Goal: Task Accomplishment & Management: Complete application form

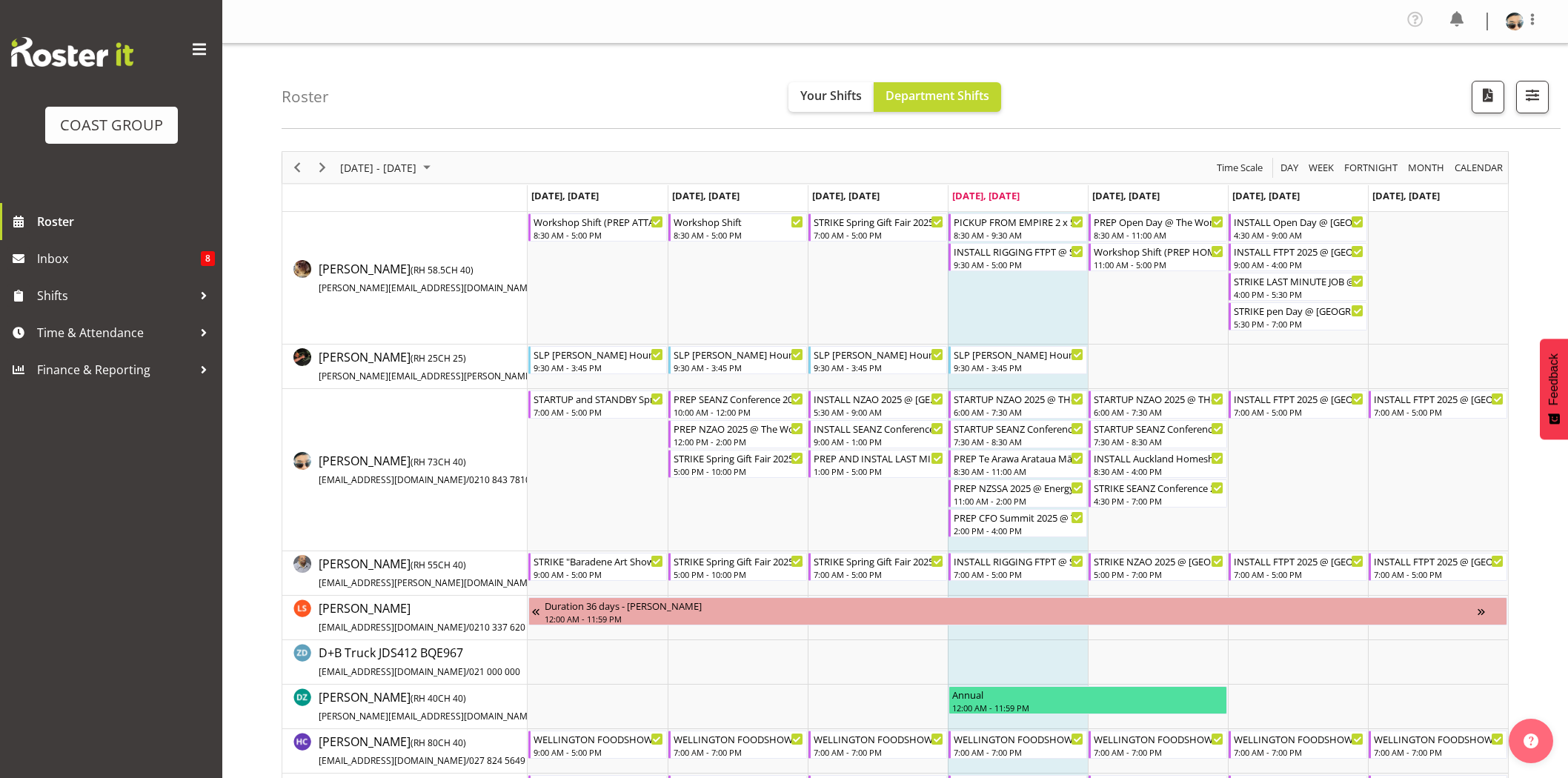
scroll to position [190, 0]
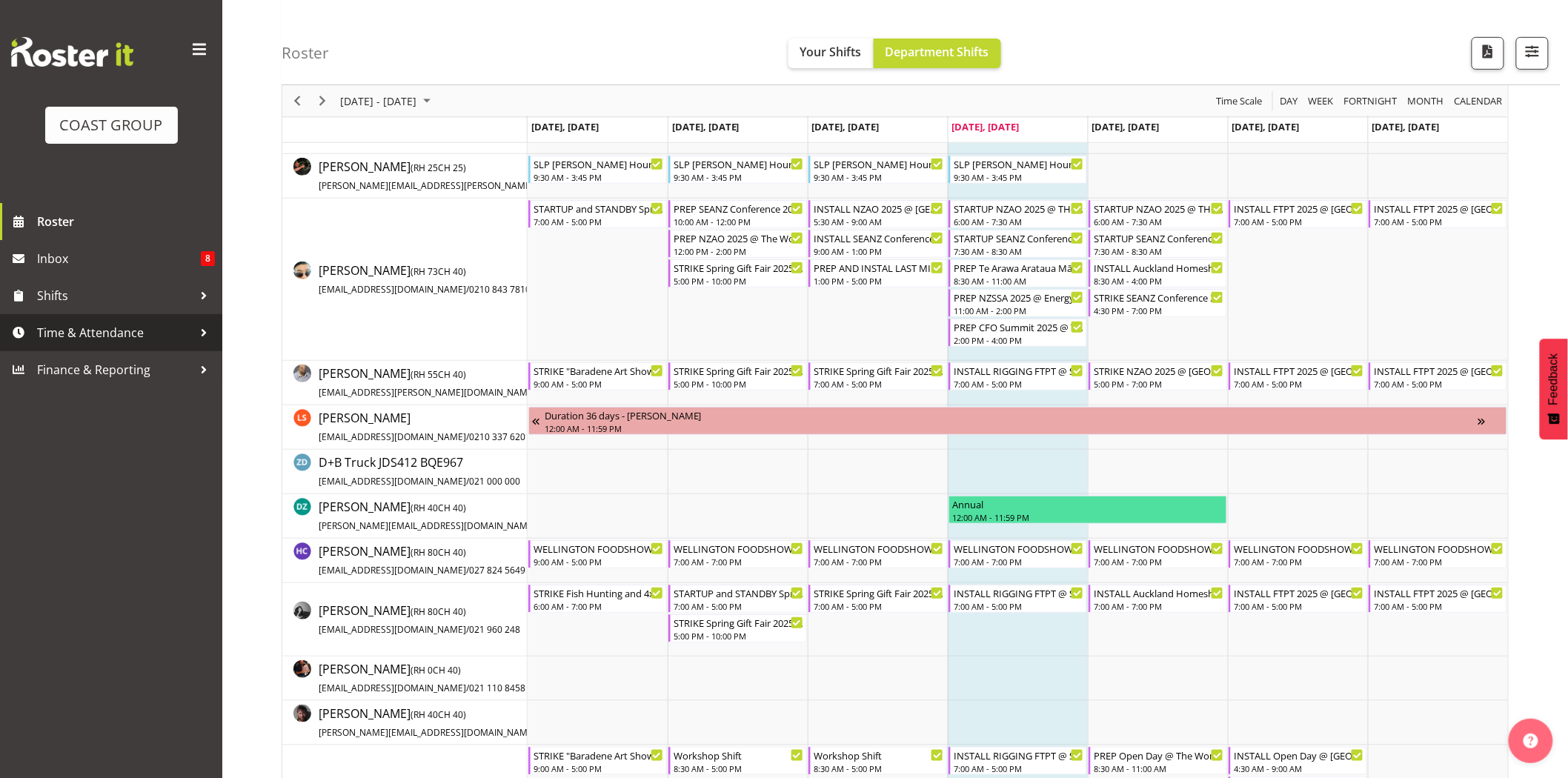
click at [75, 329] on span "Time & Attendance" at bounding box center [115, 333] width 156 height 23
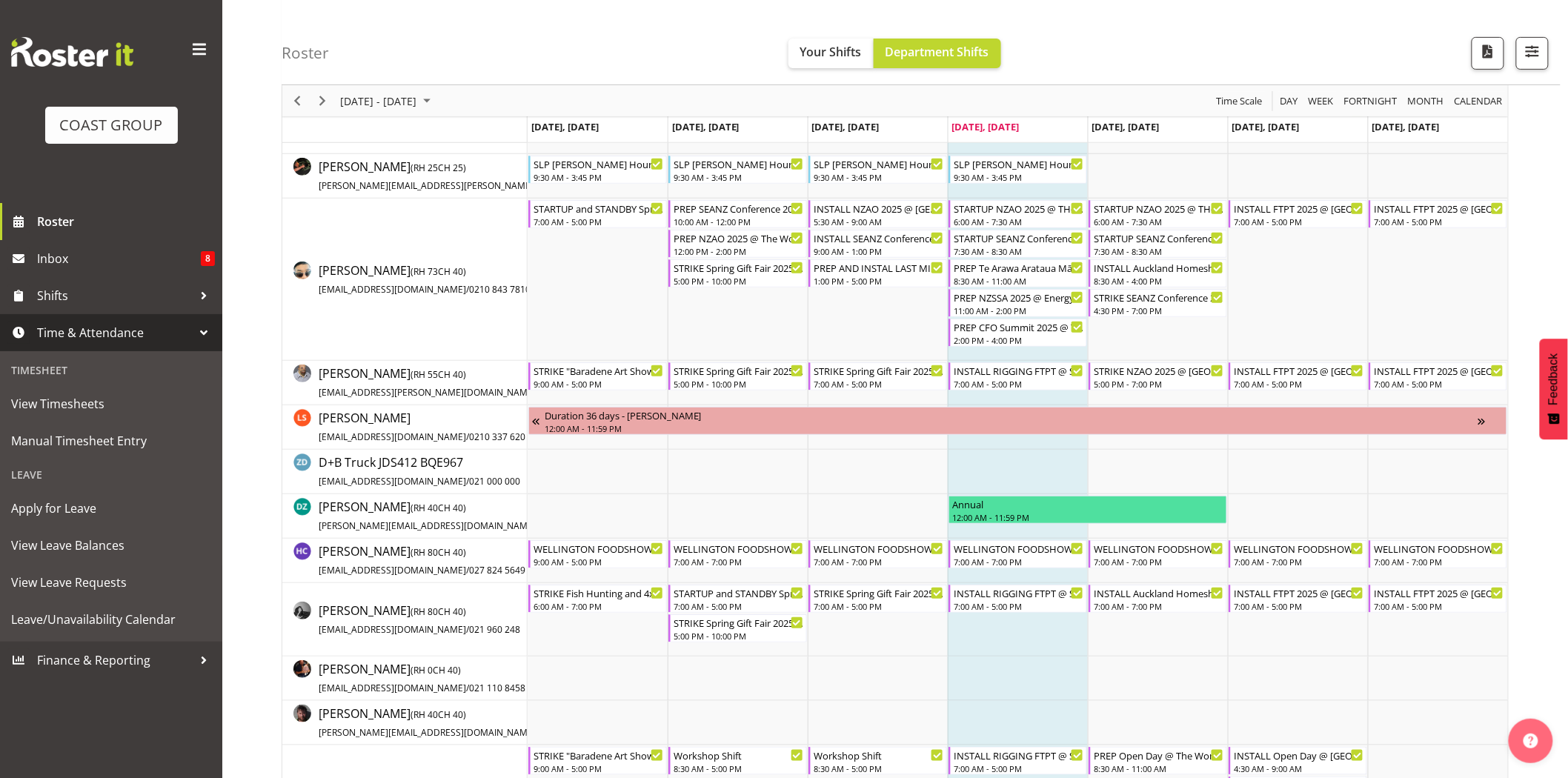
click at [78, 341] on span "Time & Attendance" at bounding box center [115, 333] width 156 height 23
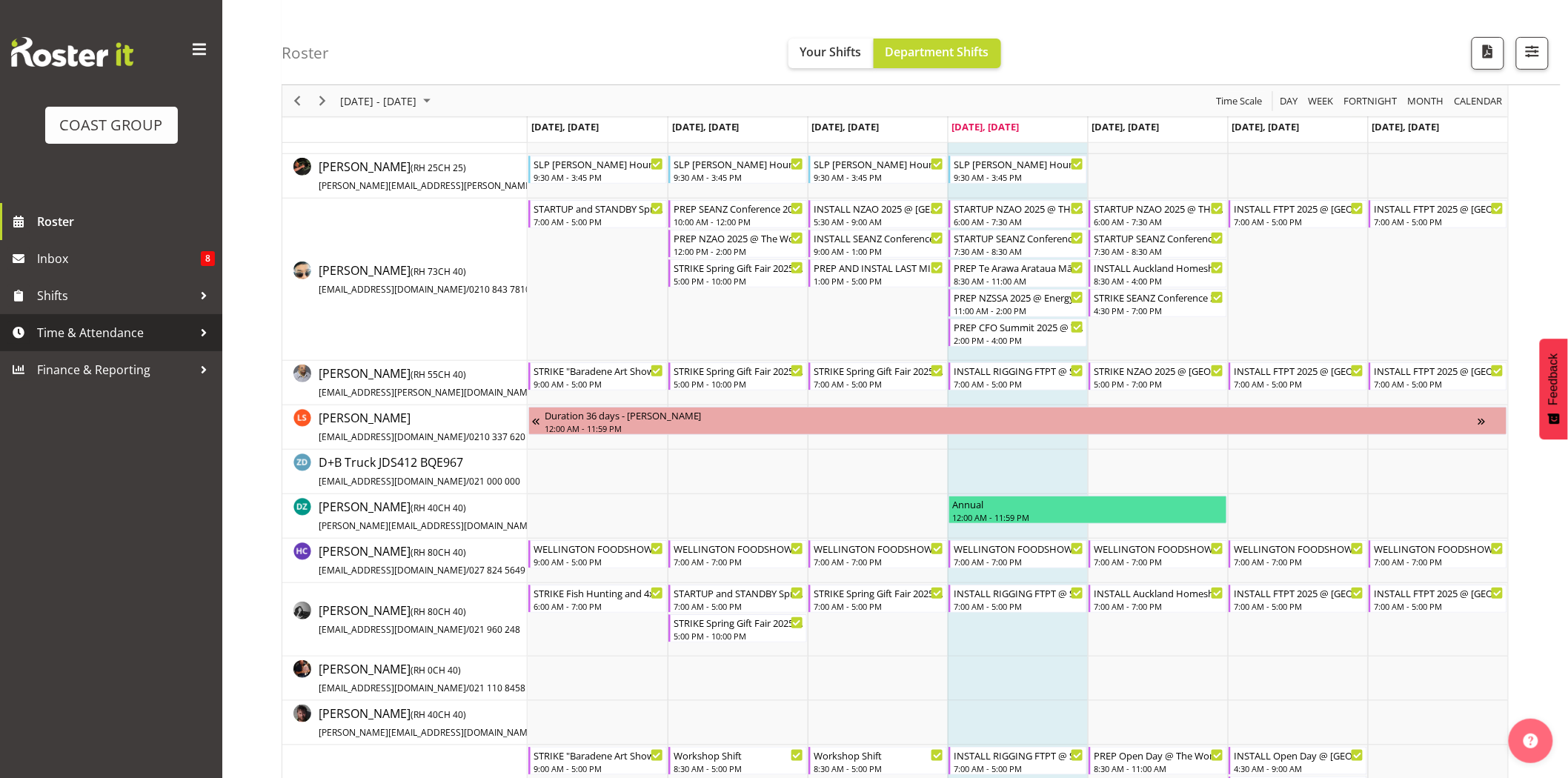
click at [94, 337] on span "Time & Attendance" at bounding box center [115, 333] width 156 height 23
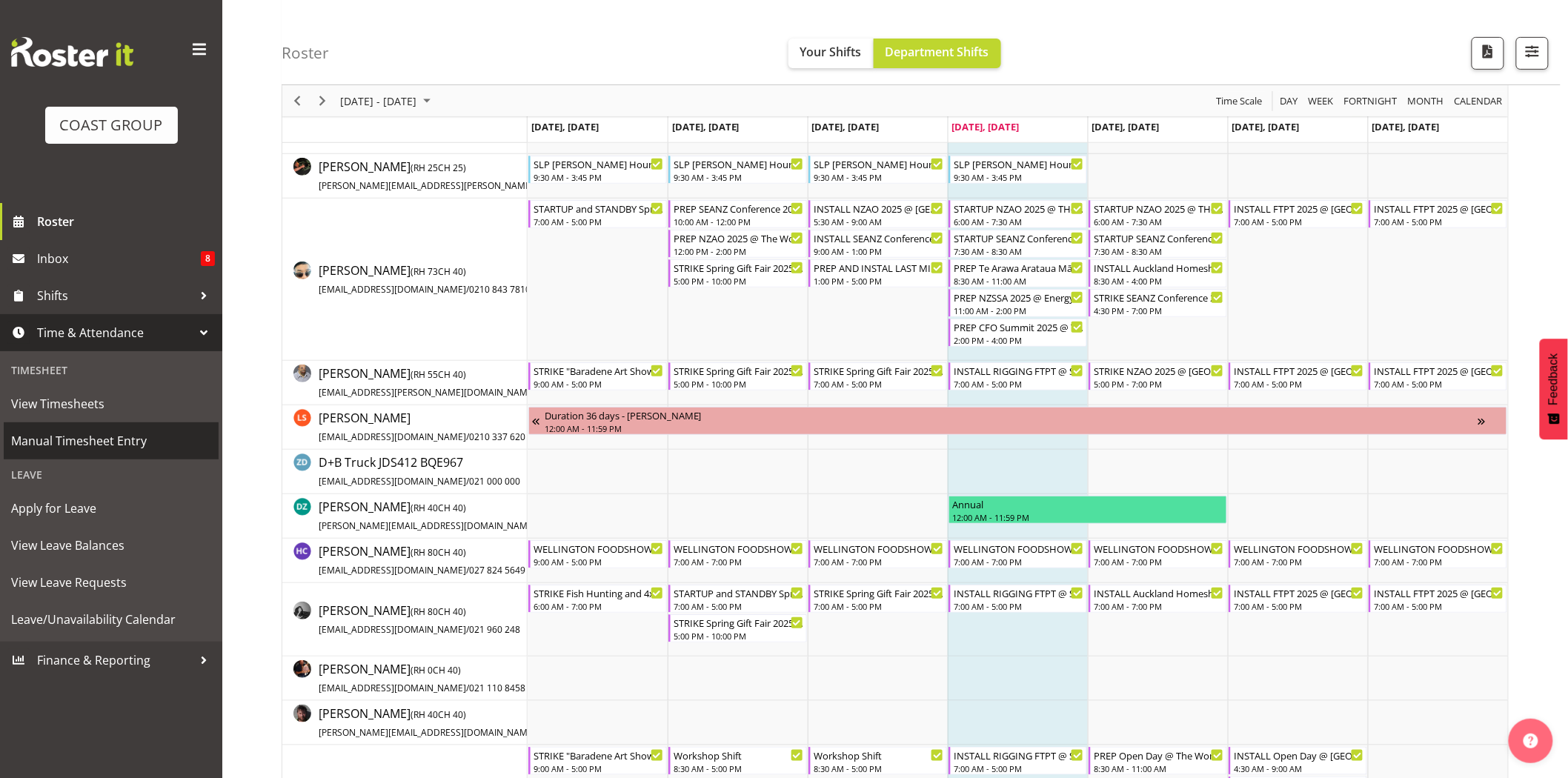
click at [75, 449] on span "Manual Timesheet Entry" at bounding box center [111, 441] width 200 height 23
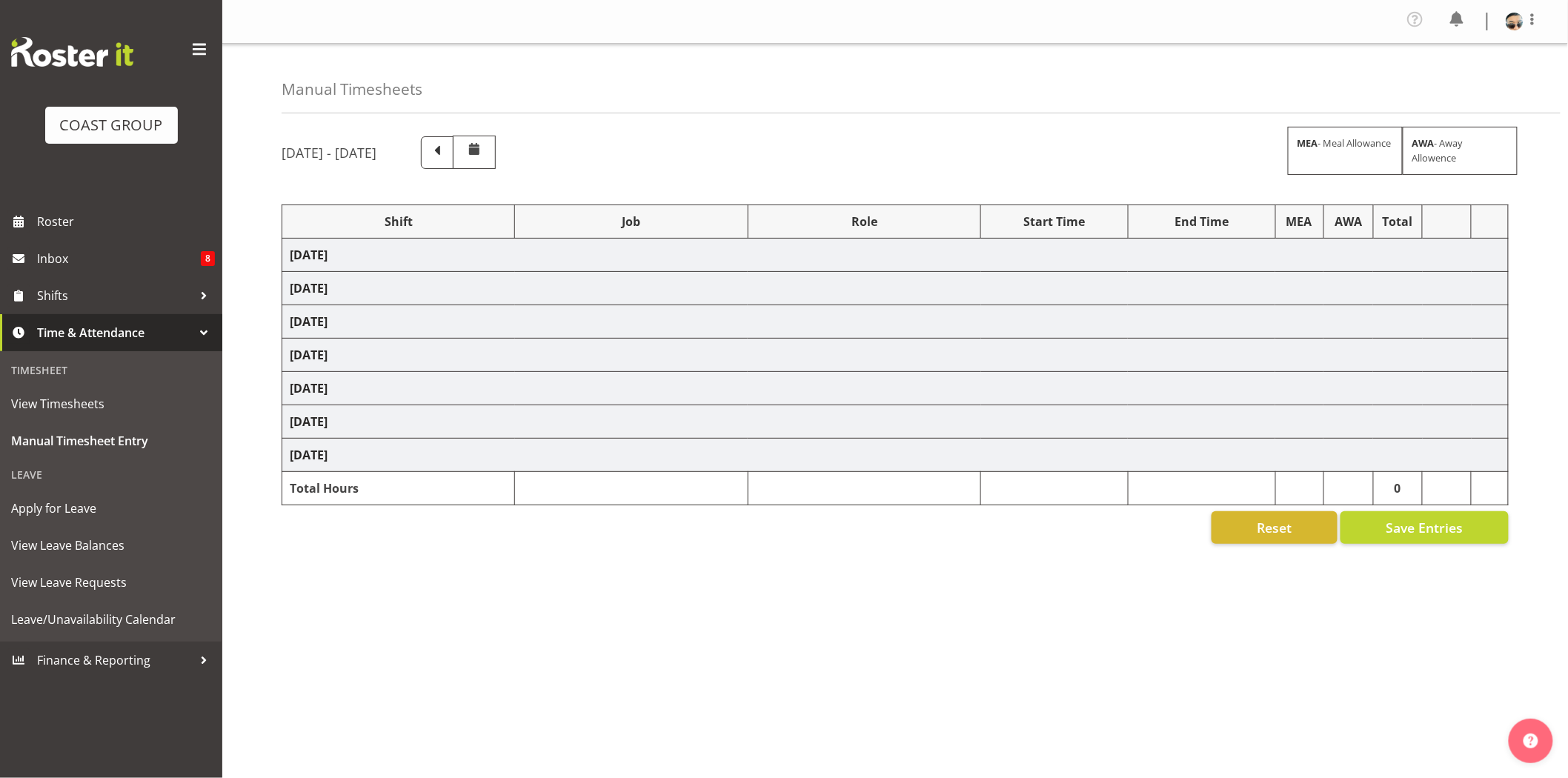
select select "68305"
select select "9353"
select select "78200"
select select "10259"
select select "81159"
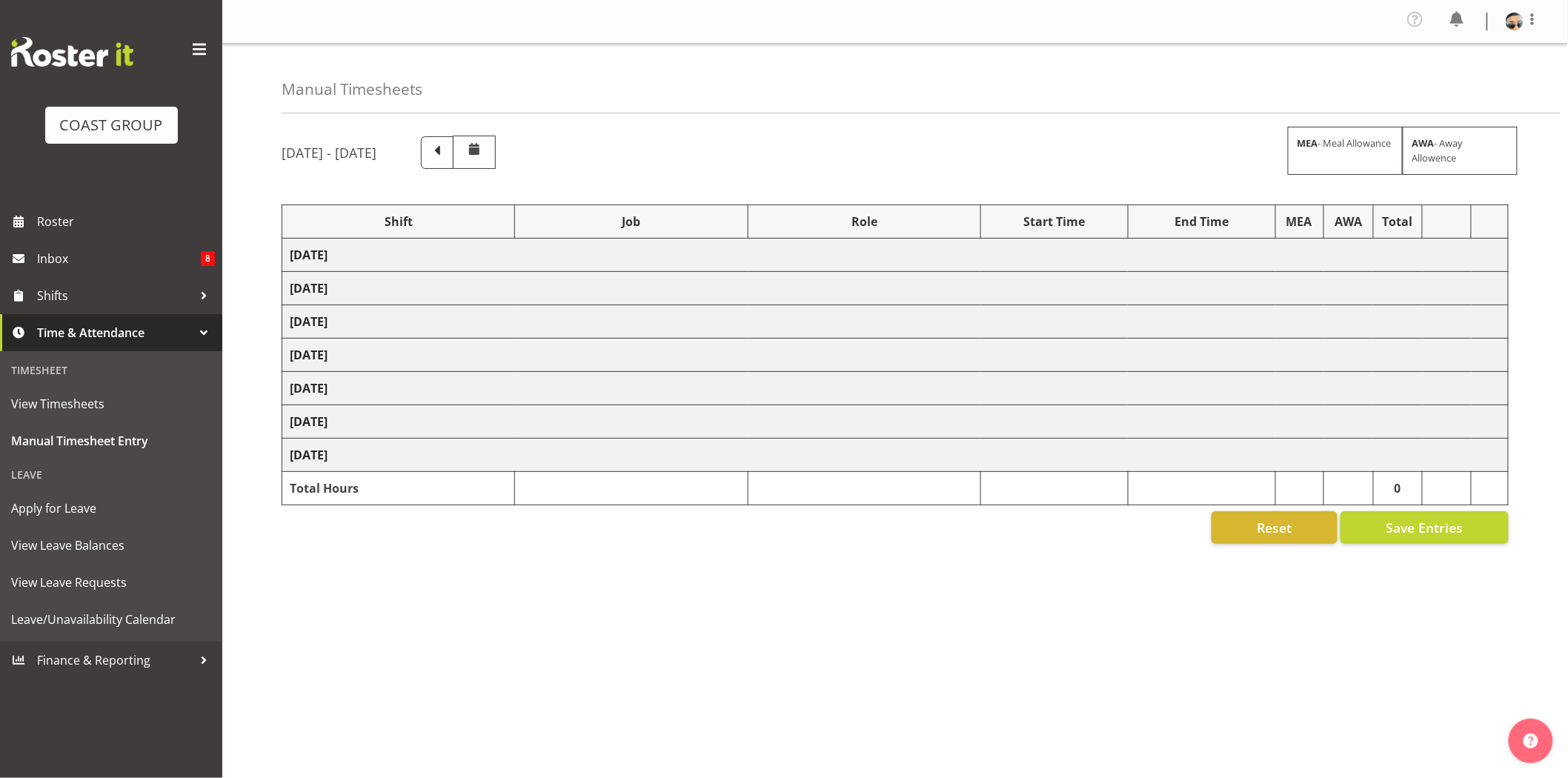
select select "10577"
select select "68305"
select select "9353"
select select "78200"
select select "10259"
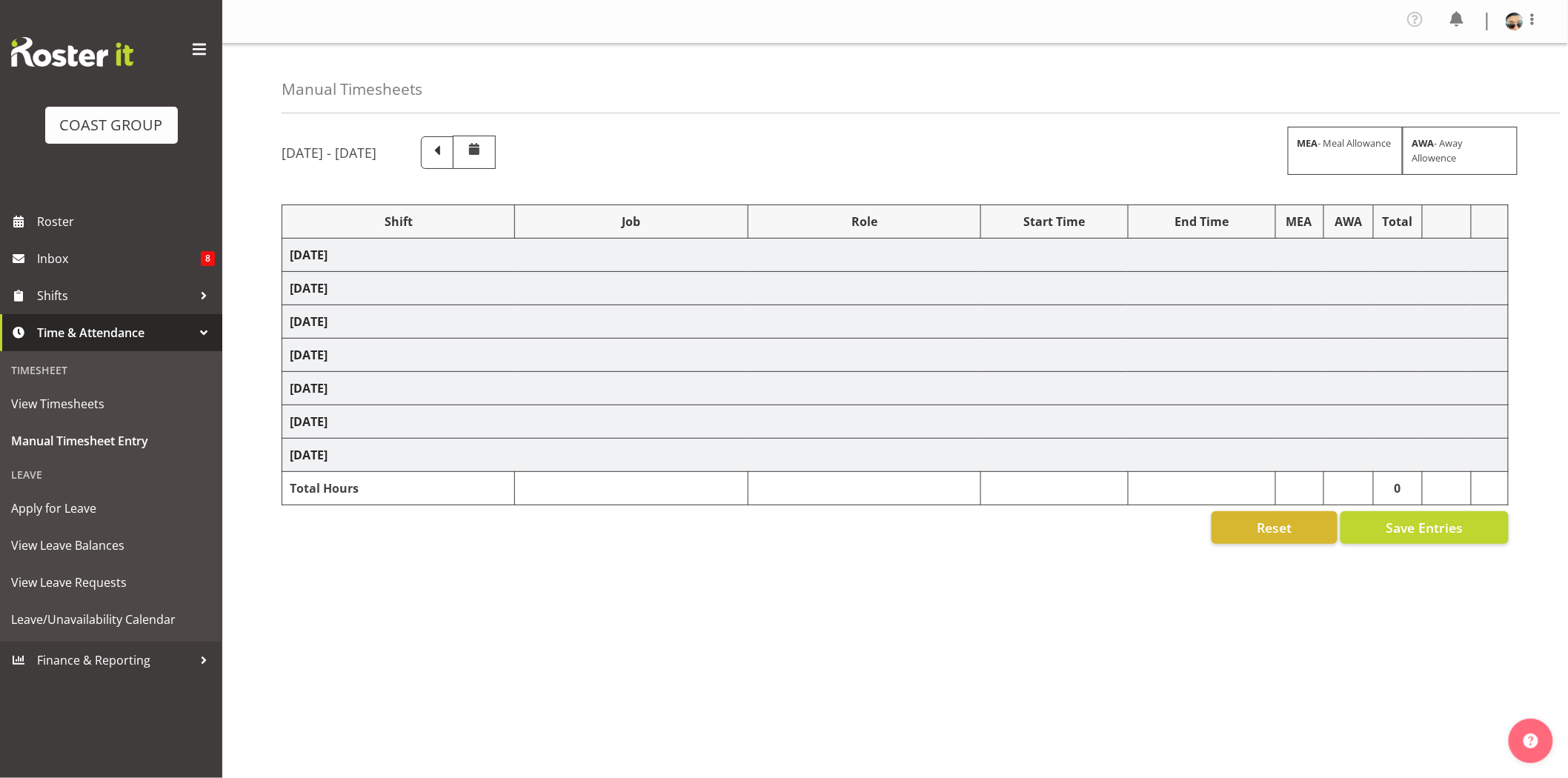
select select "79164"
select select "10391"
select select "80262"
select select "10495"
select select "78451"
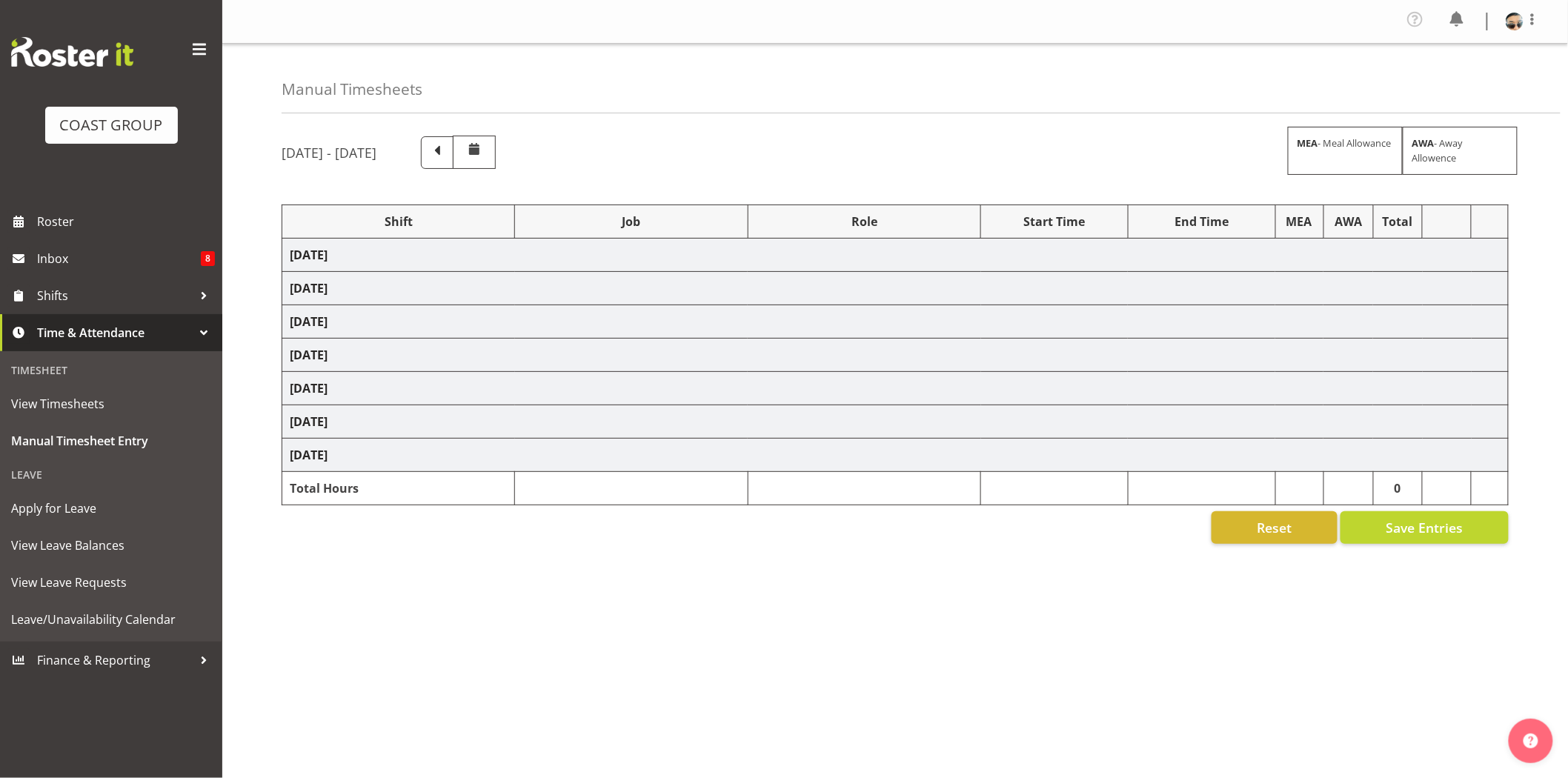
select select "10277"
select select "68305"
select select "9353"
select select "78200"
select select "10259"
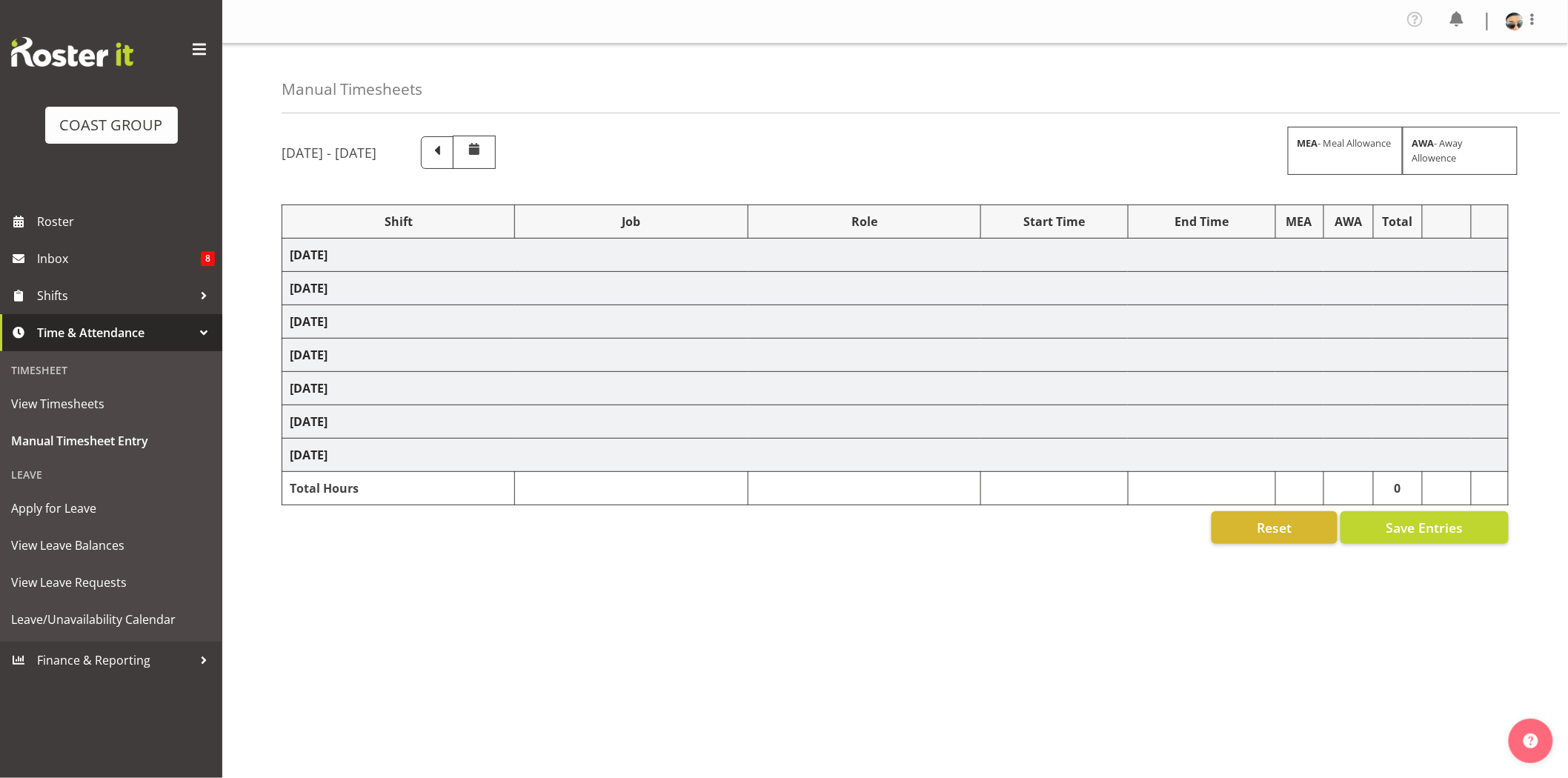
select select "73746"
select select "9869"
select select "78200"
select select "10259"
select select "66167"
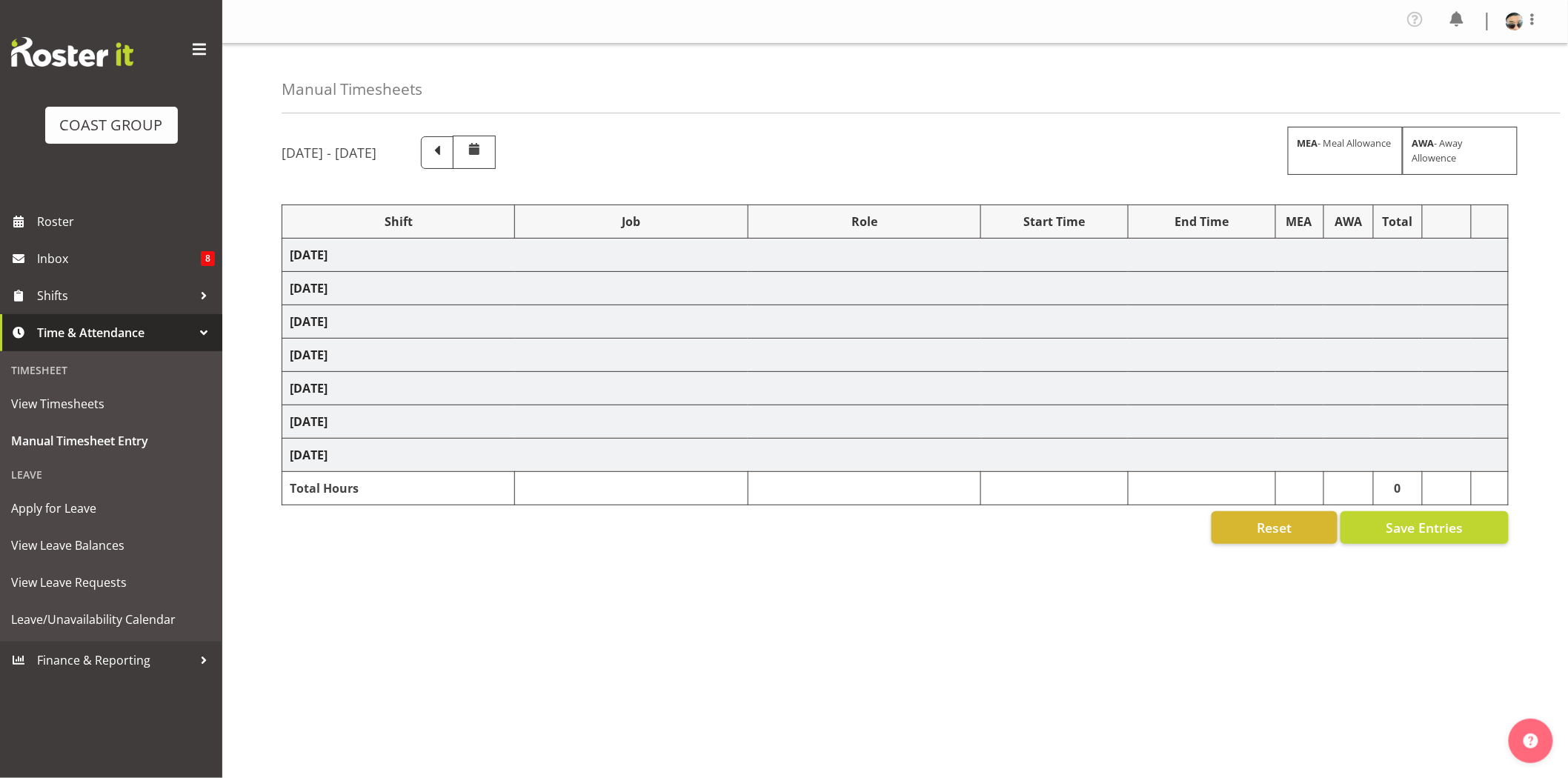
select select "9154"
select select "66167"
select select "9154"
select select "66167"
select select "9154"
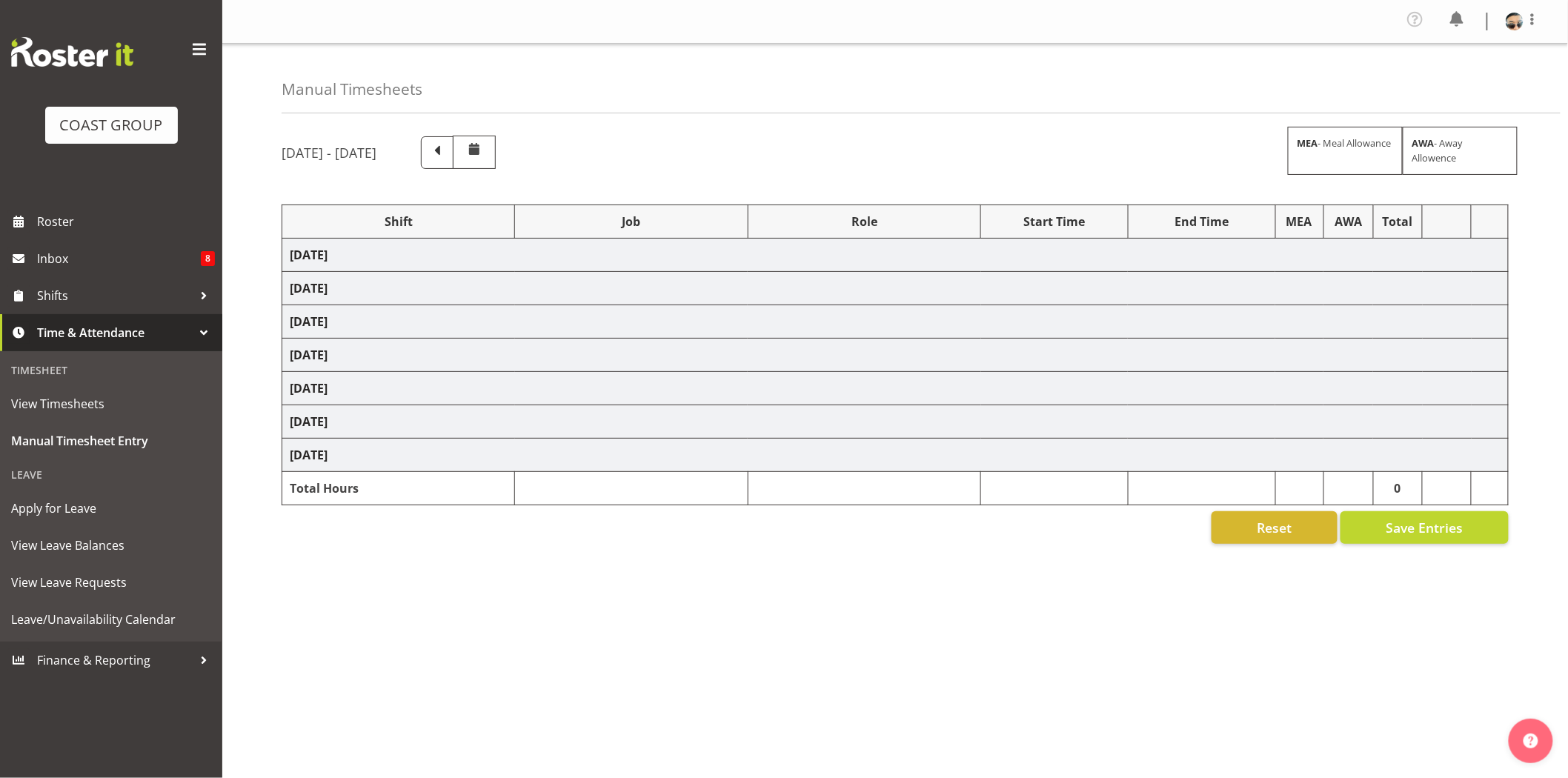
select select "79164"
select select "10391"
select select "80262"
select select "10495"
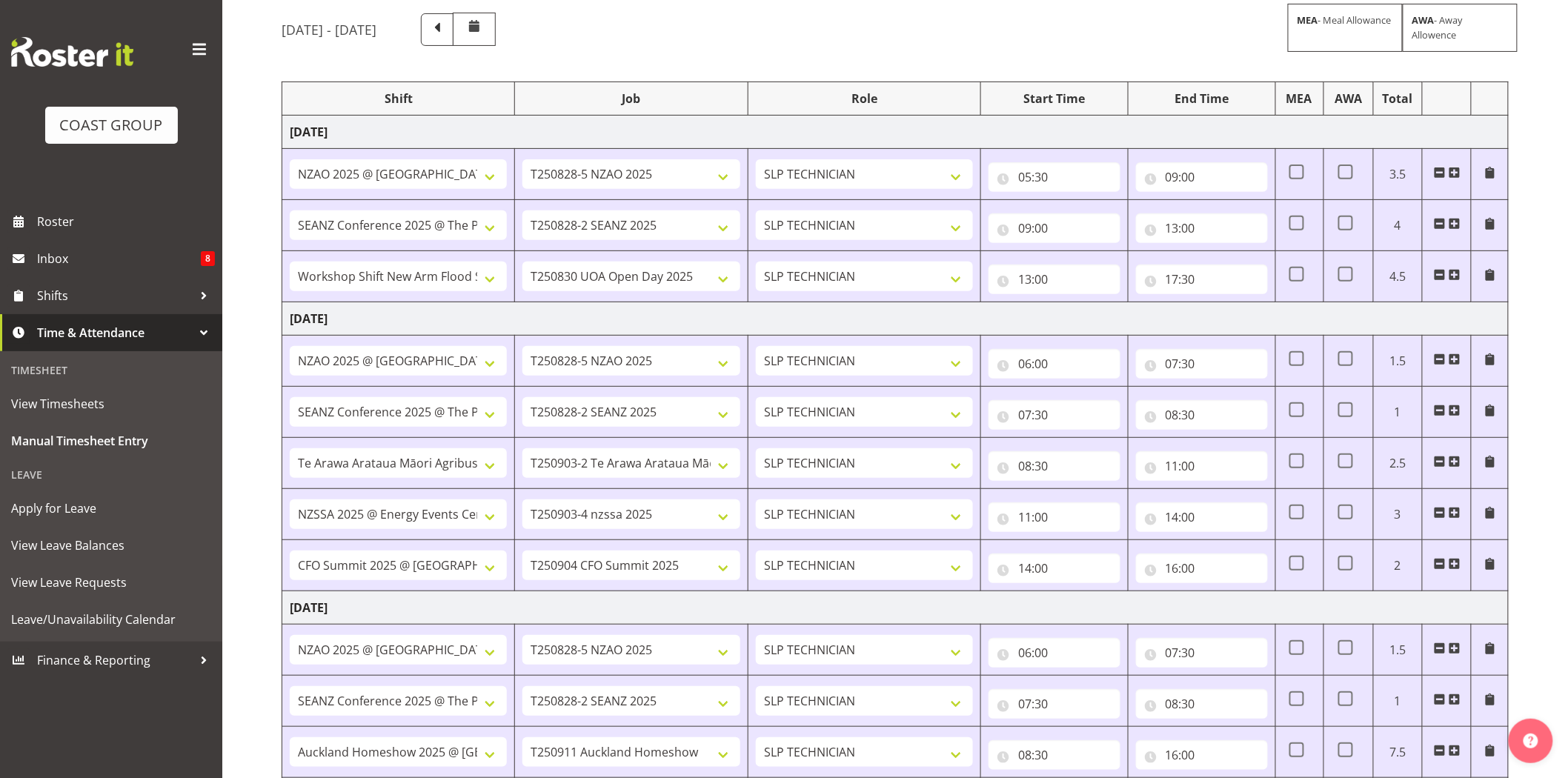
scroll to position [154, 0]
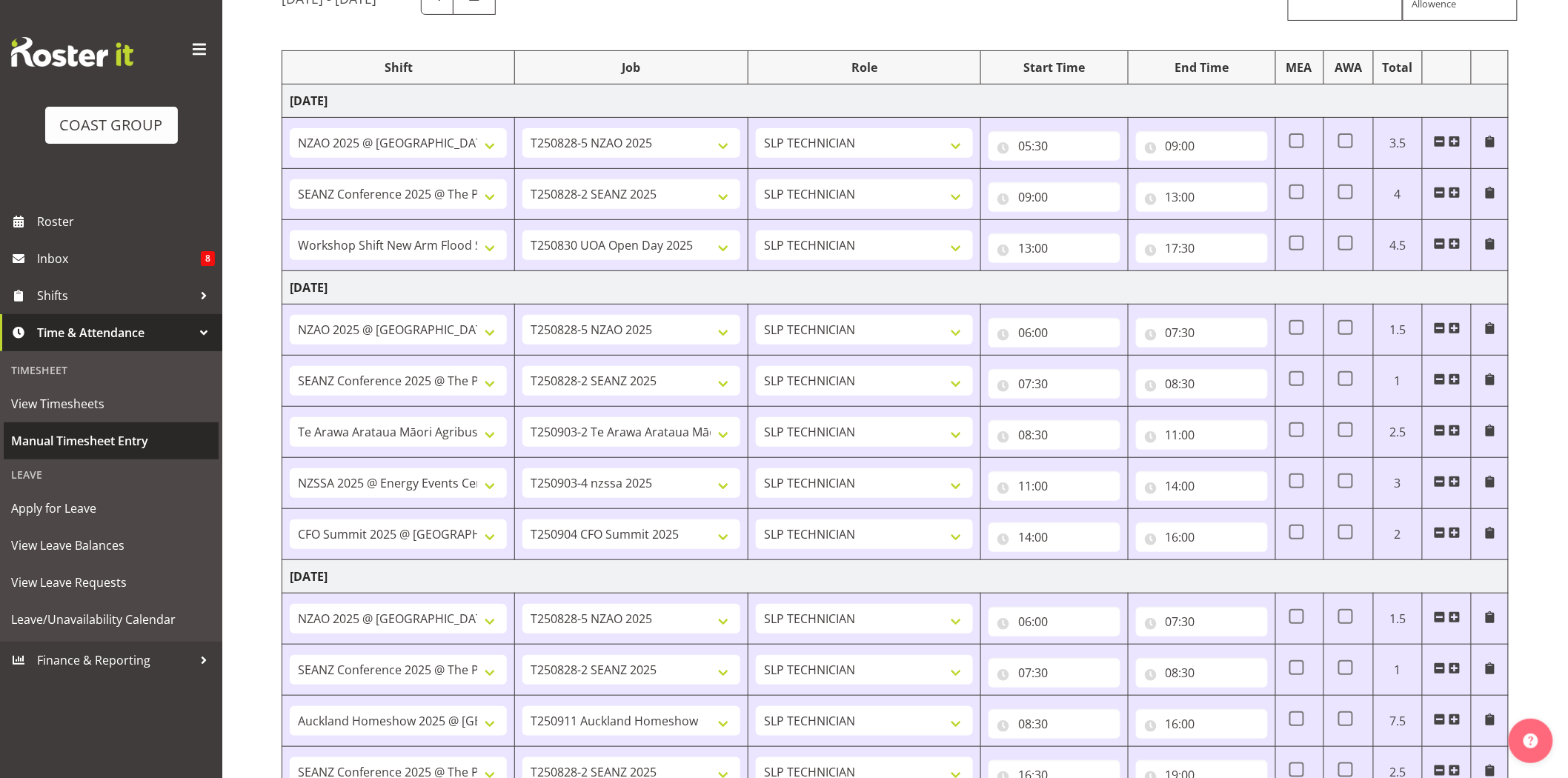
click at [120, 449] on span "Manual Timesheet Entry" at bounding box center [111, 441] width 200 height 23
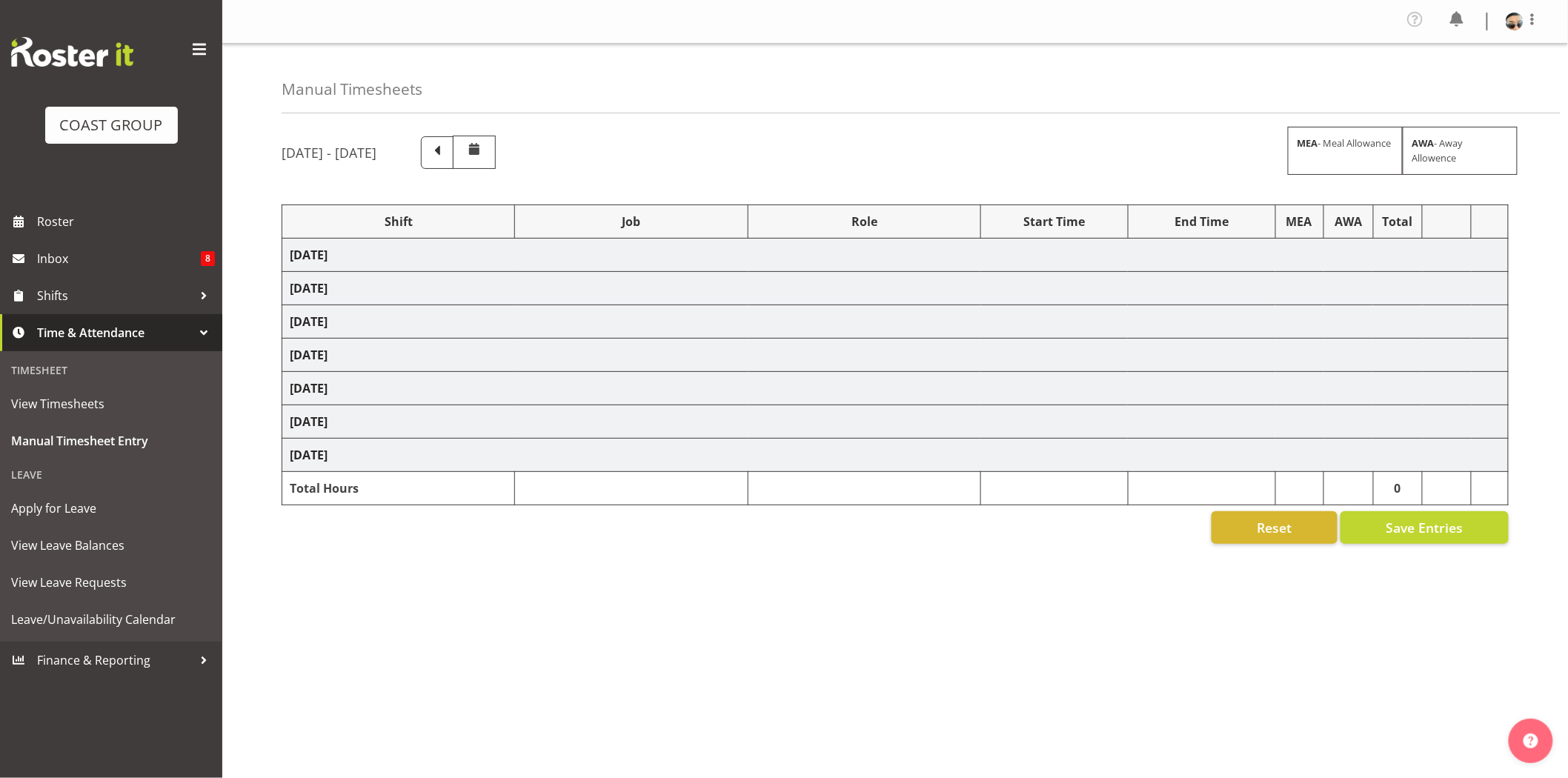
select select "68305"
select select "9353"
select select "78200"
select select "10259"
select select "81159"
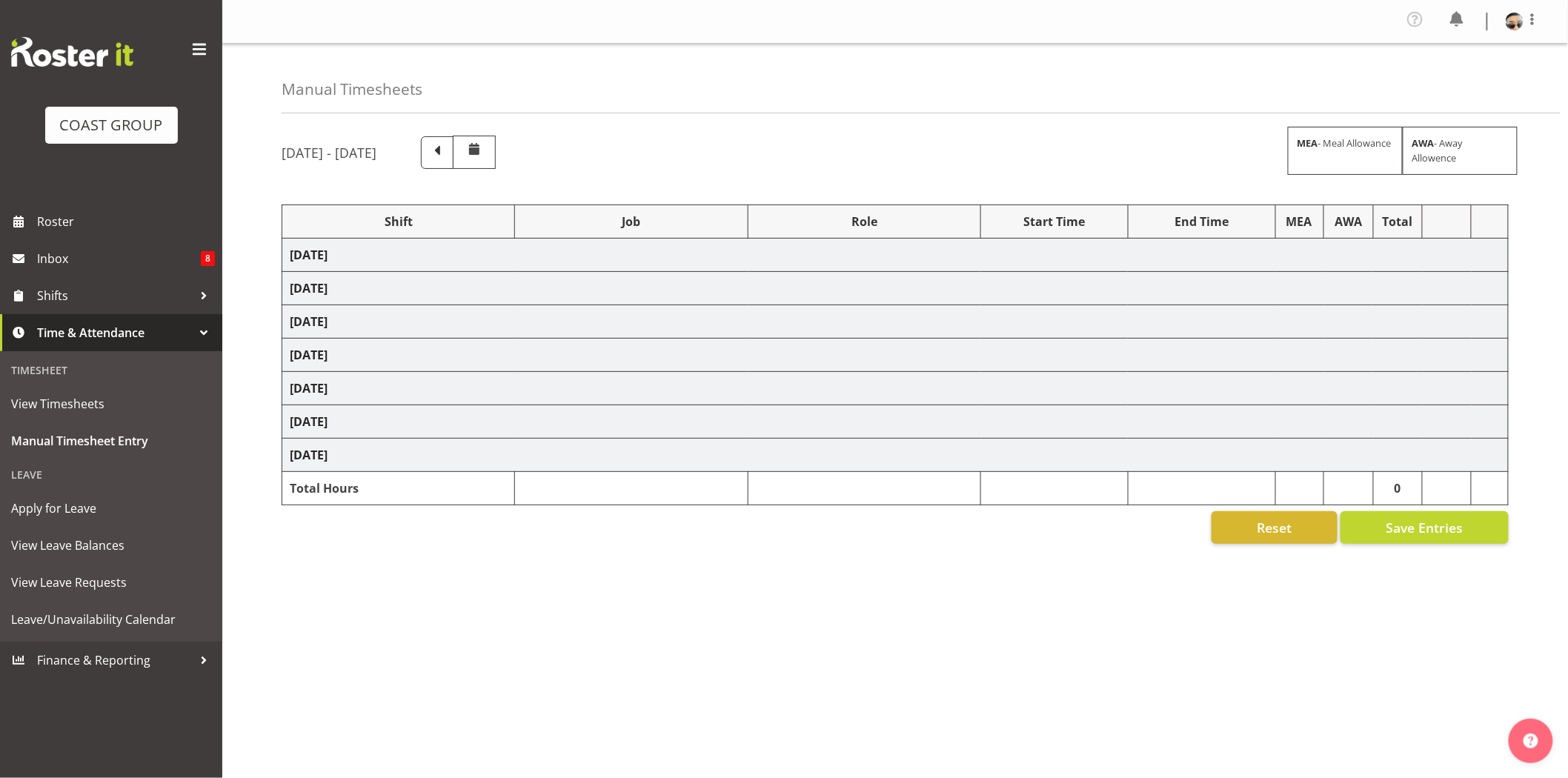
select select "10577"
select select "68305"
select select "9353"
select select "78200"
select select "10259"
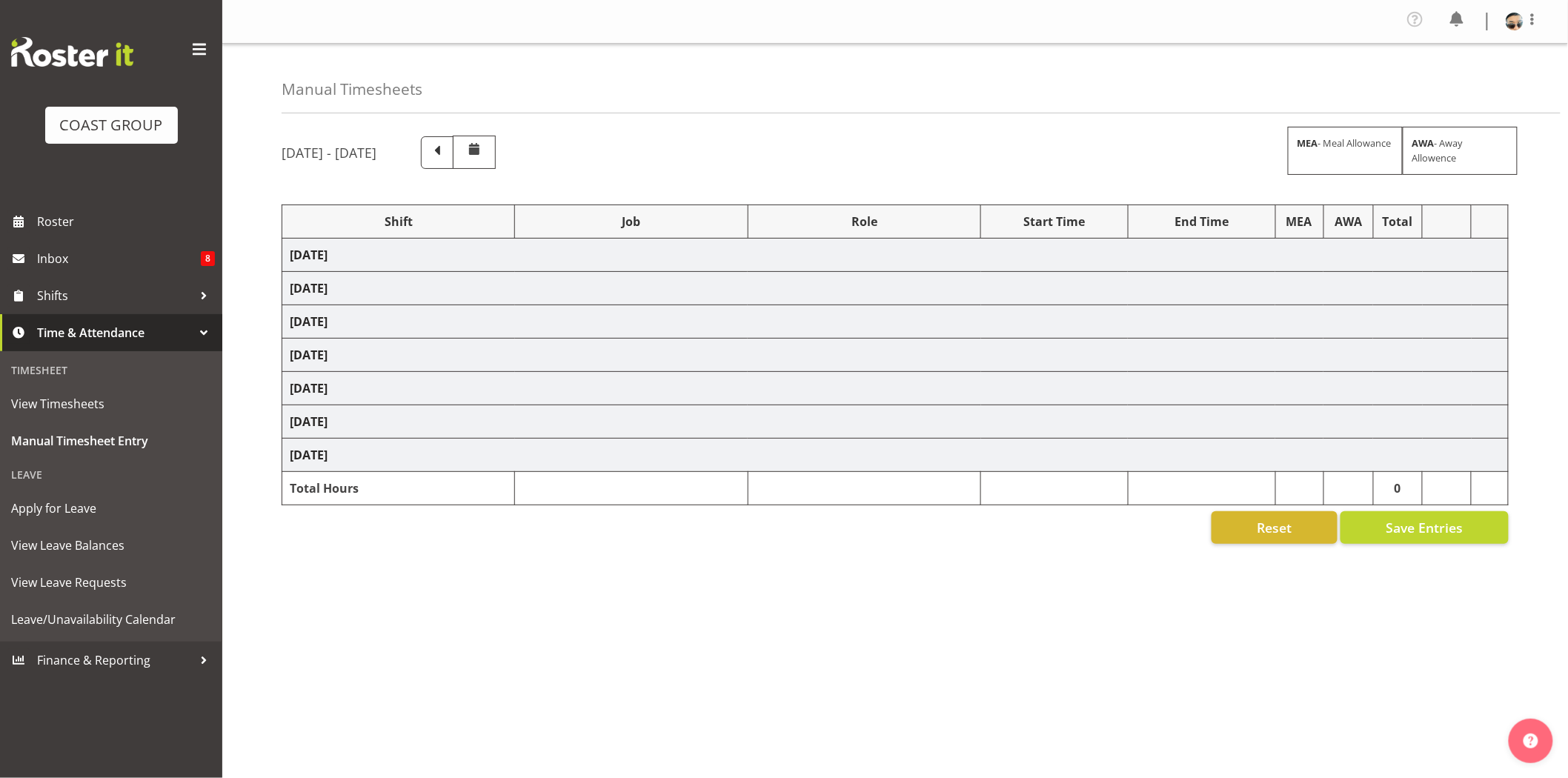
select select "79164"
select select "10391"
select select "80262"
select select "10495"
select select "78451"
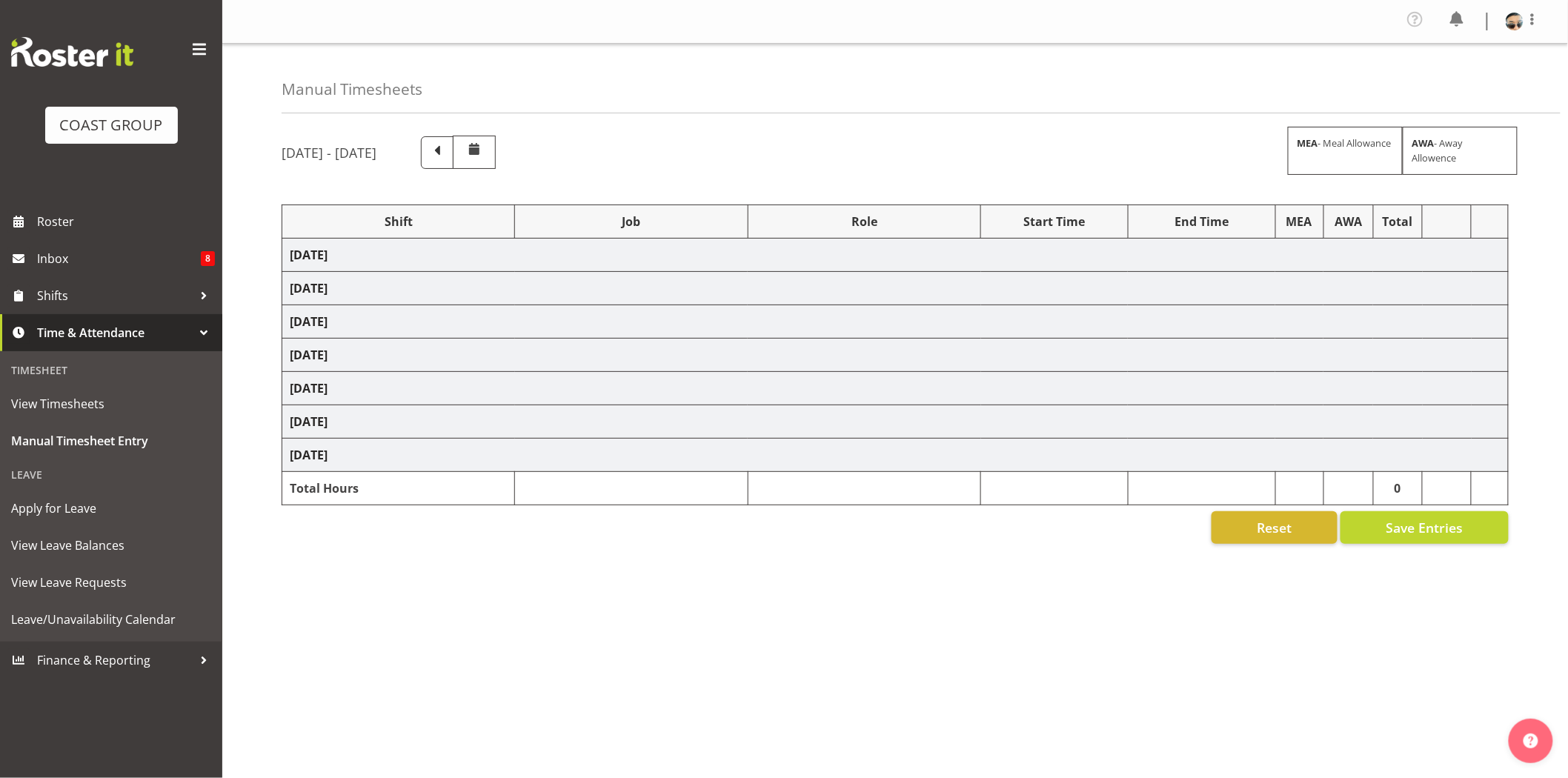
select select "10277"
select select "68305"
select select "9353"
select select "78200"
select select "10259"
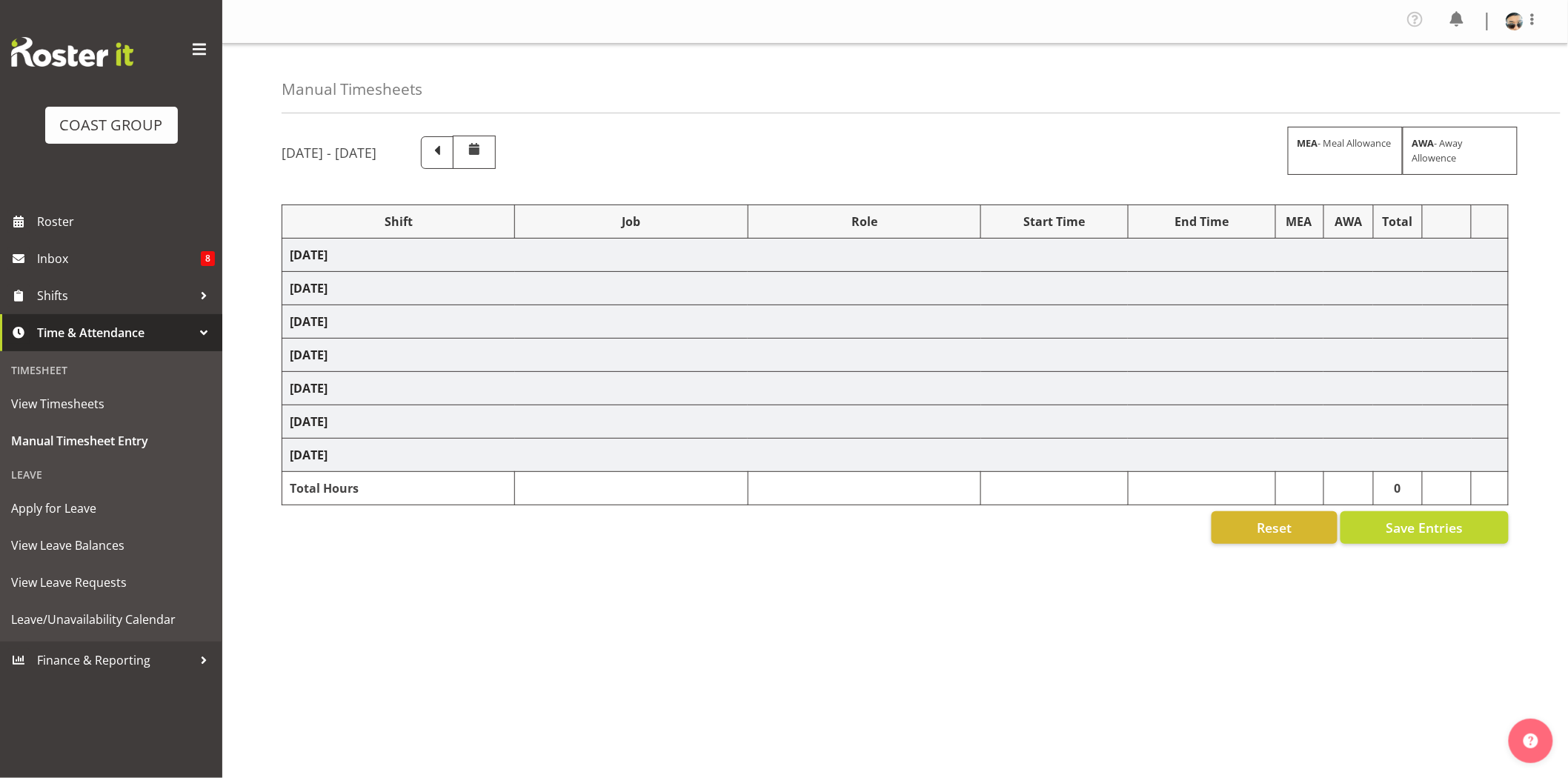
select select "73746"
select select "9869"
select select "78200"
select select "10259"
select select "66167"
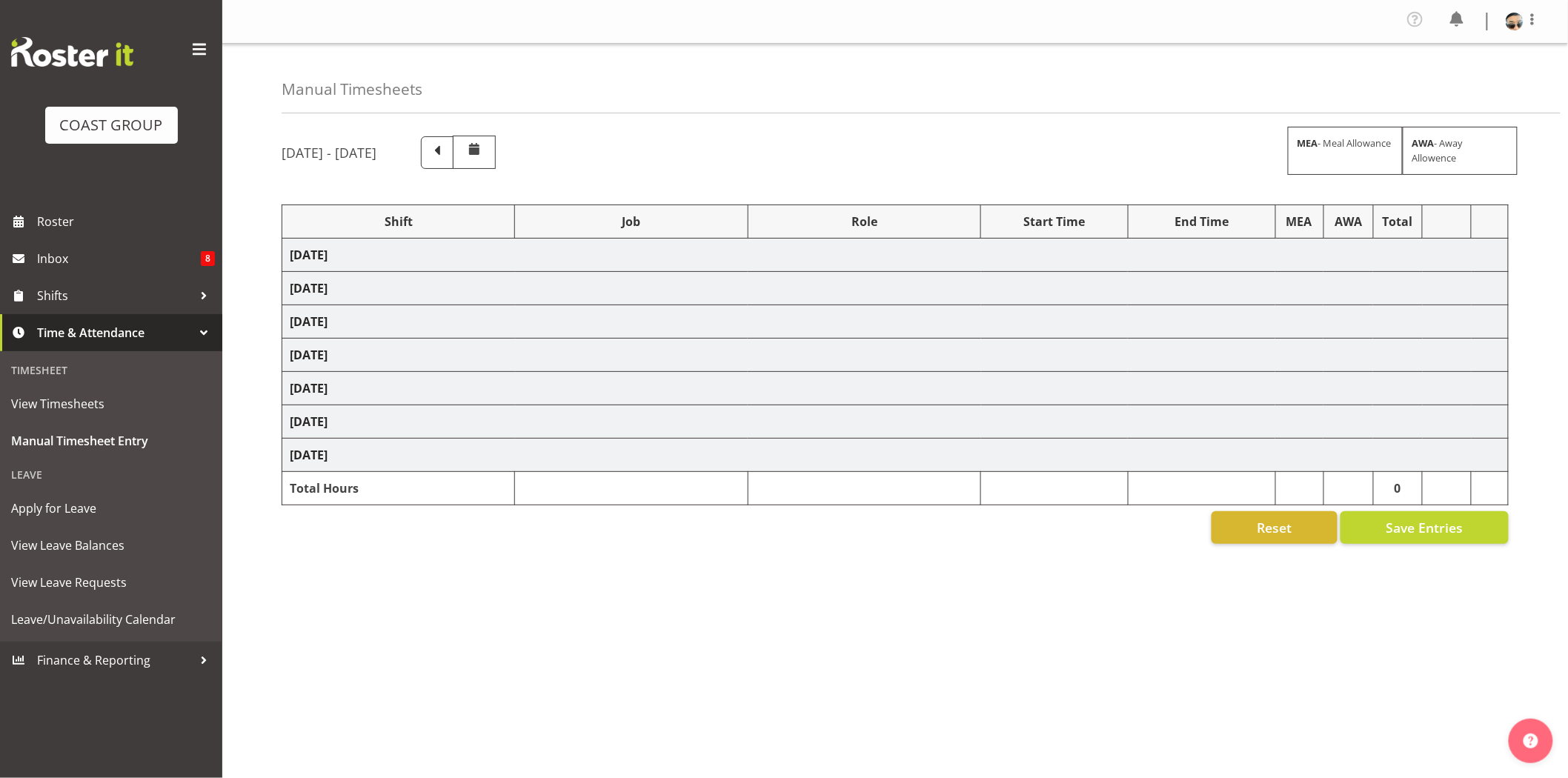
select select "9154"
select select "66167"
select select "9154"
select select "66167"
select select "9154"
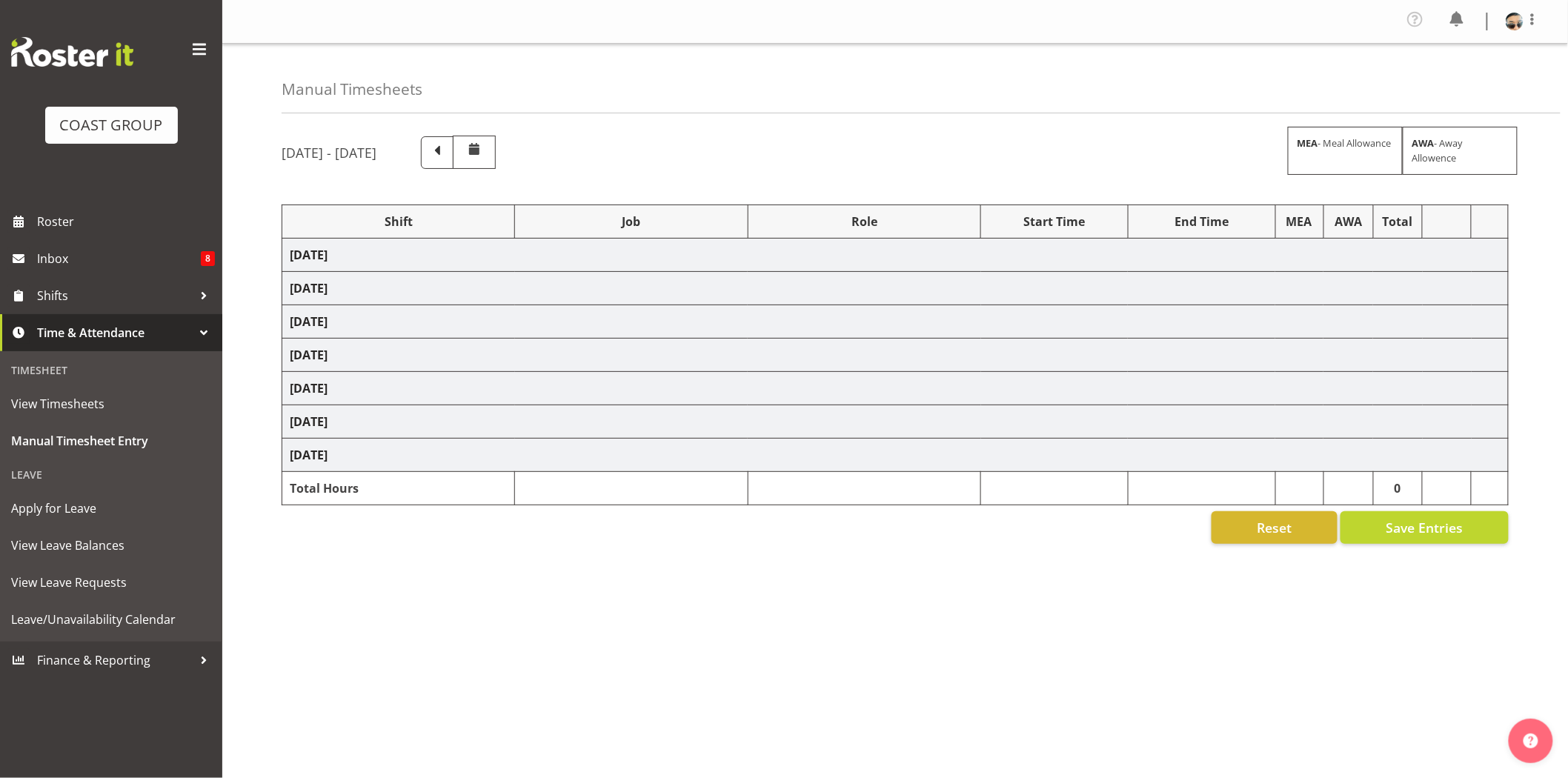
select select "79164"
select select "10391"
select select "80262"
select select "10495"
